Goal: Navigation & Orientation: Find specific page/section

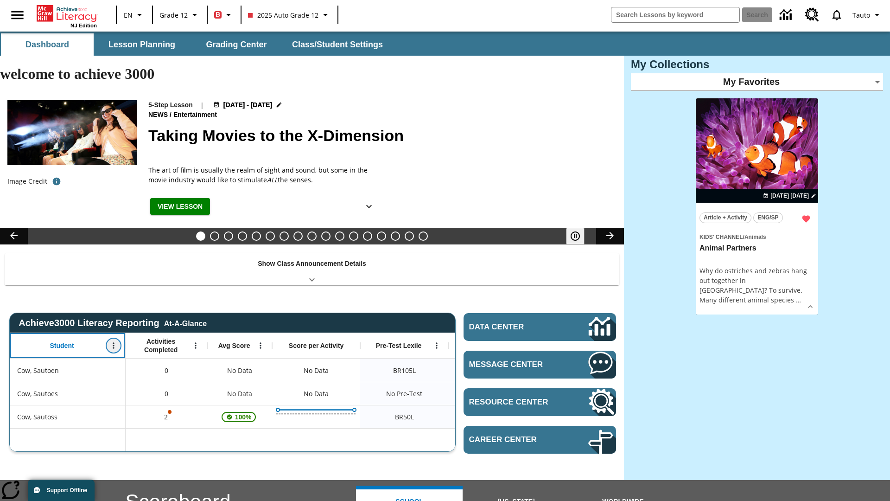
click at [114, 343] on icon "Open Menu" at bounding box center [113, 346] width 1 height 6
click at [18, 327] on icon at bounding box center [17, 327] width 6 height 6
click at [114, 343] on icon "Student, Open Menu," at bounding box center [113, 346] width 1 height 6
click at [18, 327] on icon at bounding box center [17, 327] width 6 height 6
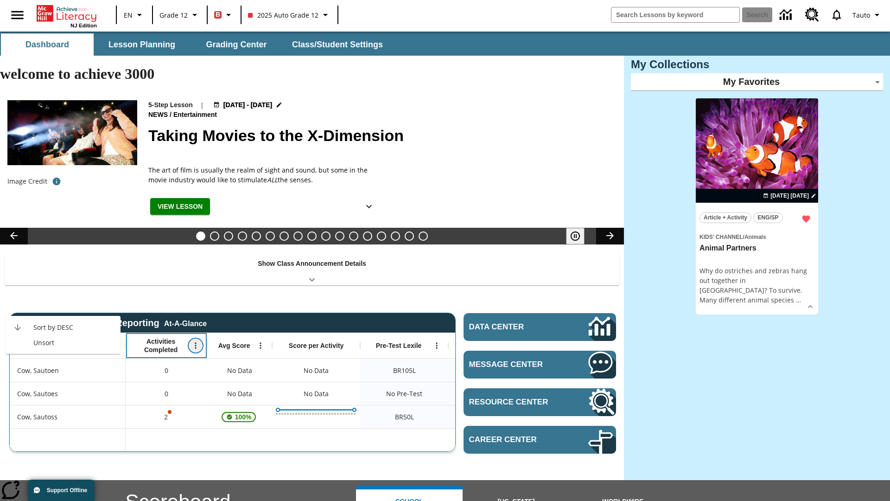
click at [196, 343] on icon "Open Menu" at bounding box center [195, 346] width 1 height 6
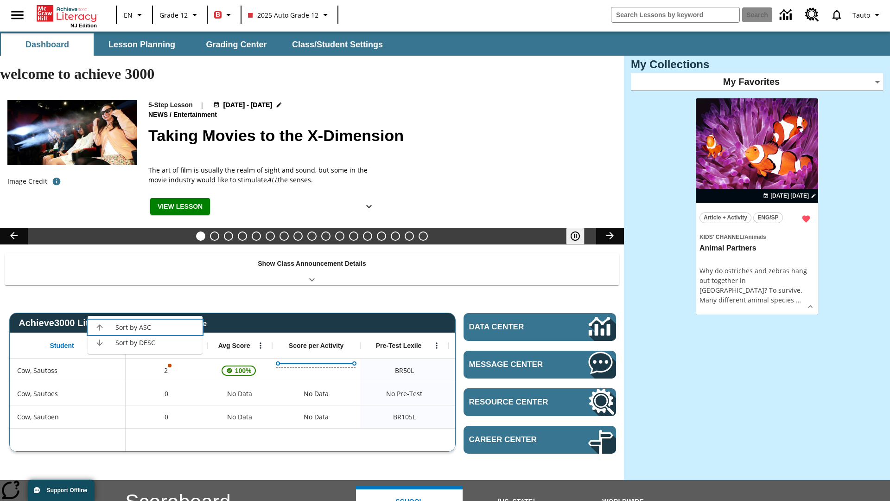
click at [100, 327] on icon at bounding box center [99, 327] width 6 height 6
click at [196, 343] on icon "Activities Completed, Open Menu," at bounding box center [195, 346] width 1 height 6
click at [100, 327] on icon at bounding box center [99, 327] width 6 height 6
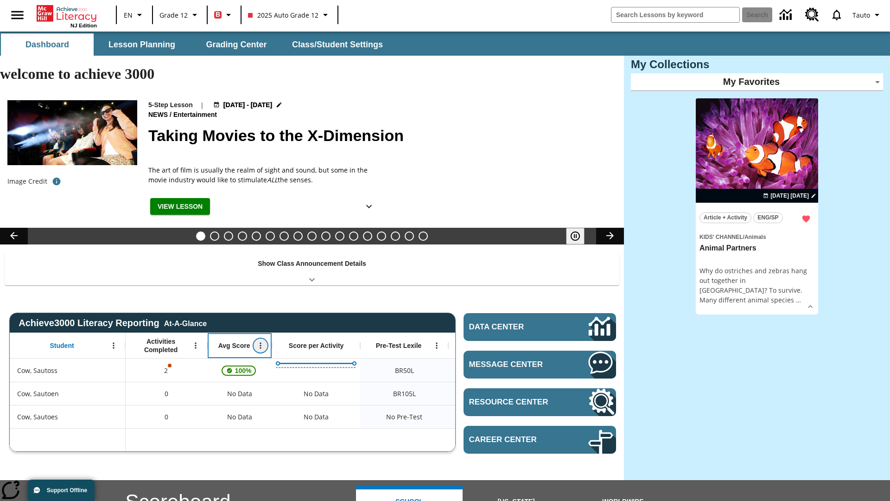
click at [261, 343] on icon "Open Menu" at bounding box center [260, 346] width 1 height 6
click at [165, 327] on icon at bounding box center [164, 327] width 6 height 6
click at [260, 343] on icon "Avg Score, Open Menu," at bounding box center [260, 346] width 1 height 6
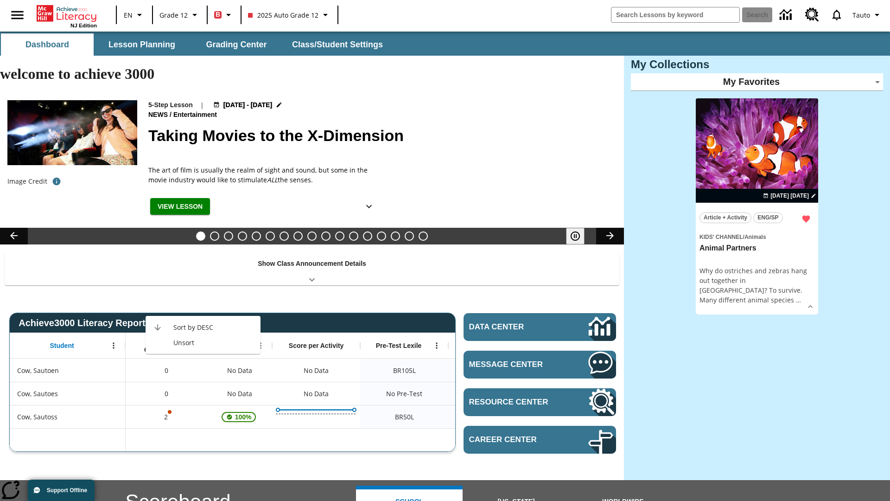
scroll to position [0, 7]
click at [158, 327] on icon at bounding box center [157, 327] width 6 height 6
